Goal: Contribute content: Add original content to the website for others to see

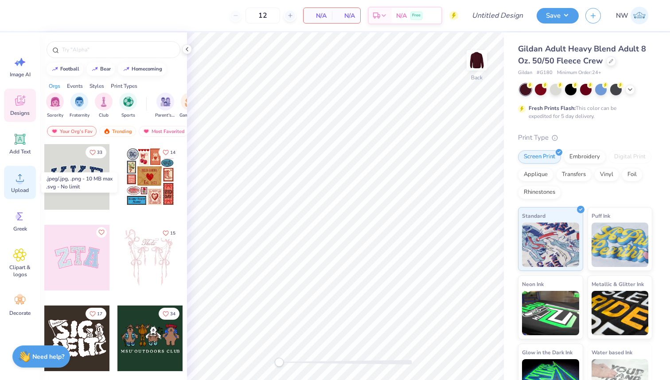
click at [19, 180] on circle at bounding box center [20, 181] width 6 height 6
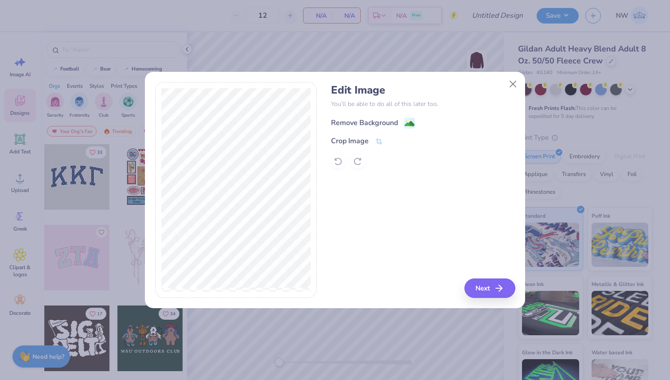
click at [408, 121] on image at bounding box center [410, 124] width 10 height 10
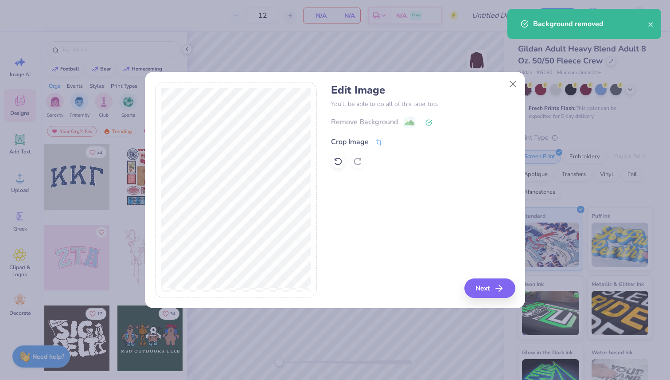
click at [375, 142] on icon at bounding box center [379, 142] width 8 height 8
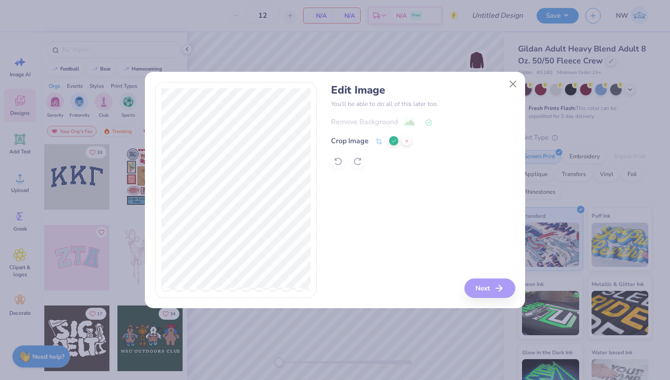
click at [424, 158] on div at bounding box center [423, 161] width 184 height 14
click at [512, 83] on button "Close" at bounding box center [513, 84] width 17 height 17
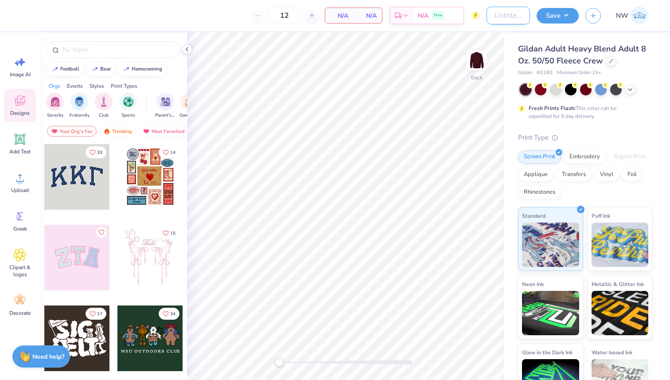
click at [496, 20] on input "Design Title" at bounding box center [508, 16] width 43 height 18
type input "[PERSON_NAME] Christmas"
click at [25, 184] on icon at bounding box center [19, 177] width 13 height 13
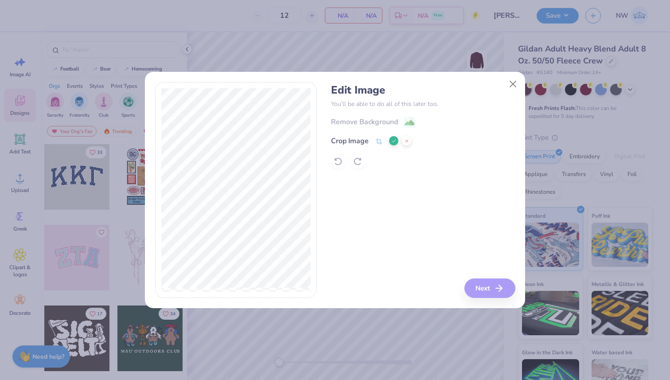
click at [411, 121] on div "Remove Background Crop Image" at bounding box center [423, 143] width 184 height 52
click at [406, 121] on div "Remove Background Crop Image" at bounding box center [423, 143] width 184 height 52
click at [414, 121] on div "Remove Background Crop Image" at bounding box center [423, 143] width 184 height 52
click at [469, 242] on div "Edit Image You’ll be able to do all of this later too. Remove Background Crop I…" at bounding box center [423, 190] width 184 height 216
click at [513, 84] on button "Close" at bounding box center [513, 84] width 17 height 17
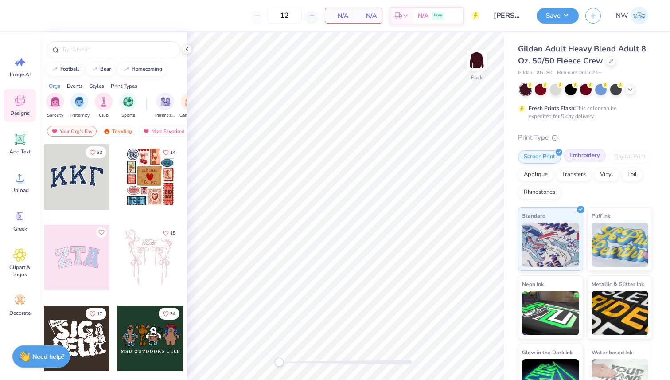
click at [577, 161] on div "Embroidery" at bounding box center [585, 155] width 42 height 13
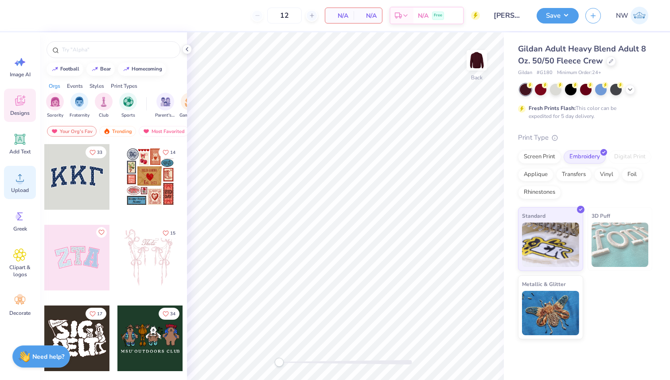
click at [23, 184] on icon at bounding box center [19, 177] width 13 height 13
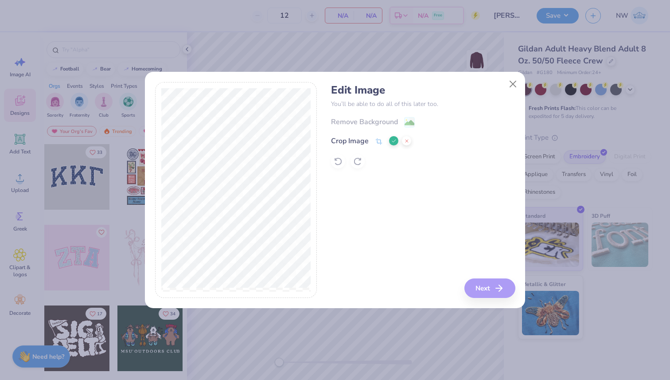
click at [414, 120] on div "Remove Background Crop Image" at bounding box center [423, 143] width 184 height 52
click at [389, 141] on button at bounding box center [393, 140] width 9 height 9
click at [407, 123] on image at bounding box center [410, 124] width 10 height 10
click at [490, 287] on button "Next" at bounding box center [491, 288] width 51 height 20
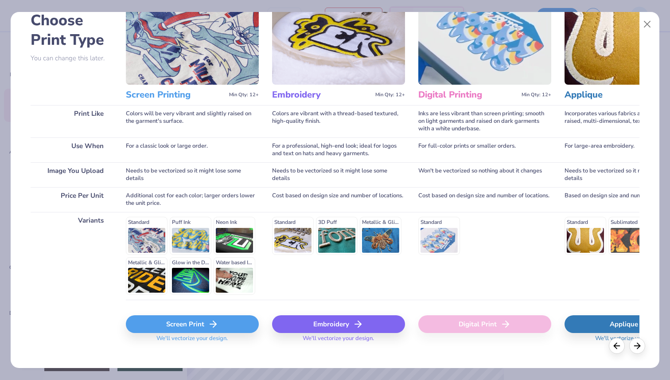
scroll to position [62, 0]
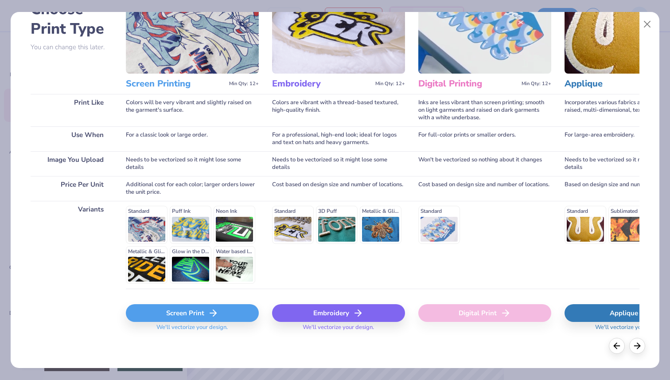
click at [355, 311] on icon at bounding box center [358, 313] width 11 height 11
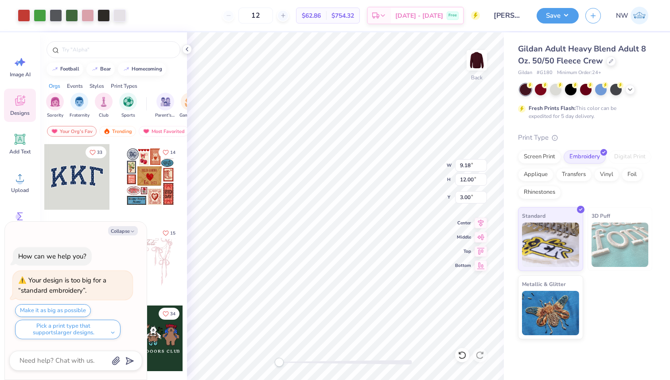
type input "3.00"
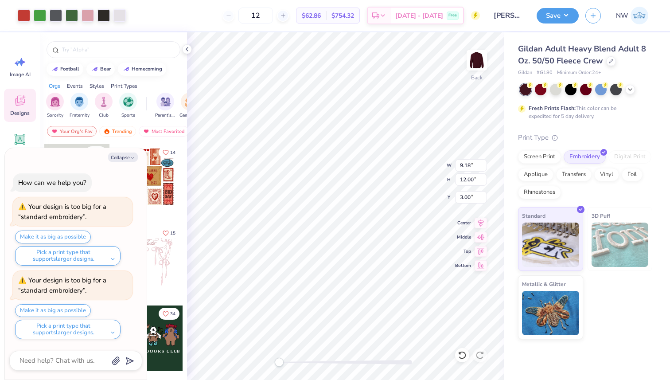
scroll to position [39, 0]
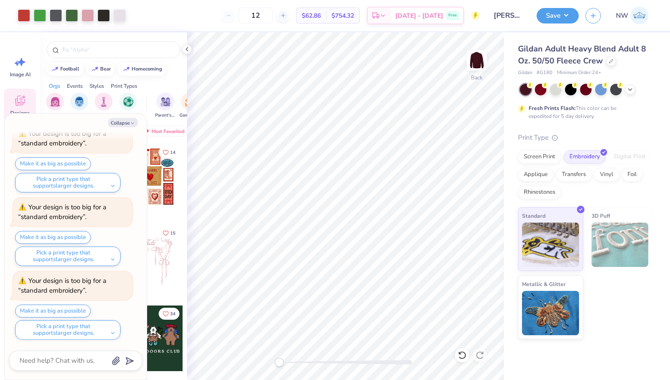
type textarea "x"
